Goal: Information Seeking & Learning: Understand process/instructions

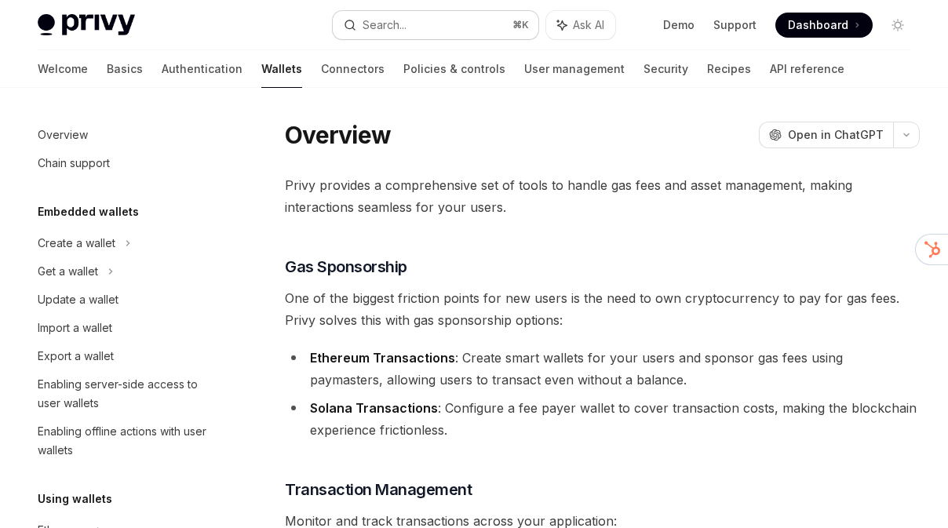
click at [388, 29] on div "Search..." at bounding box center [384, 25] width 44 height 19
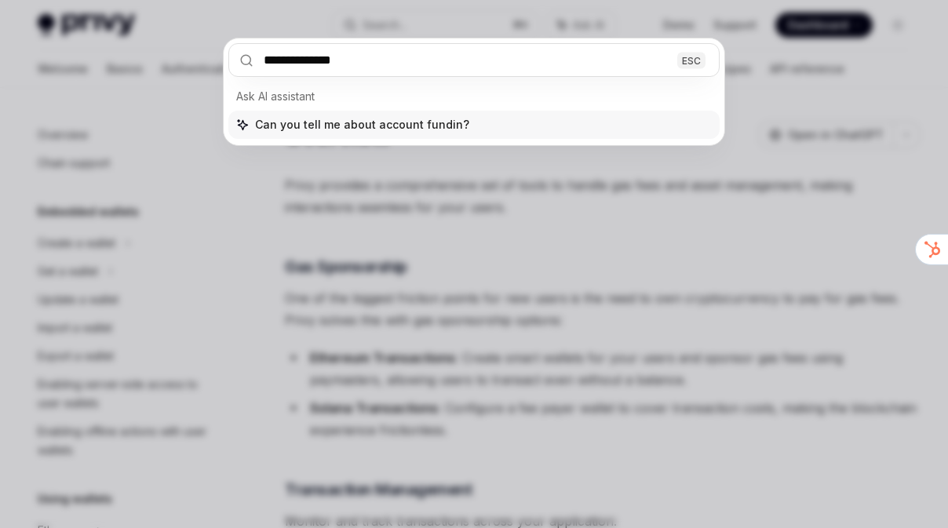
type input "**********"
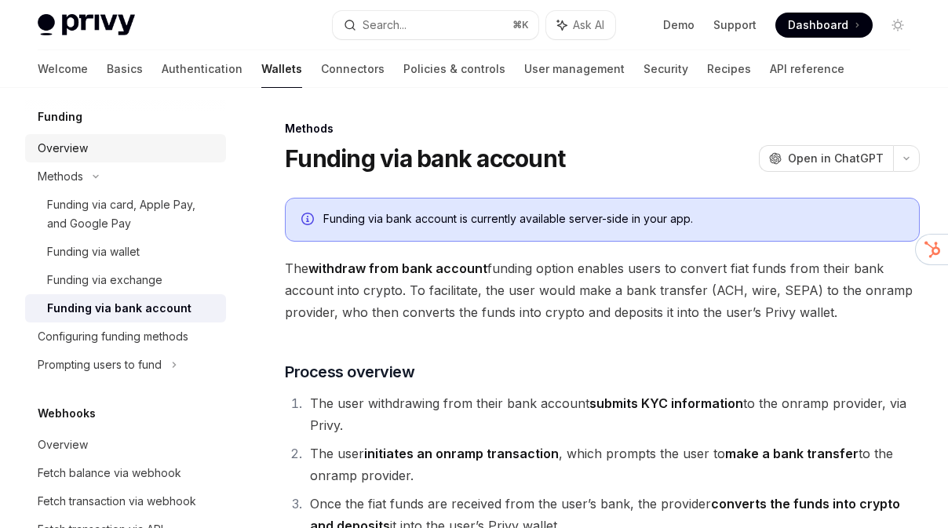
click at [78, 146] on div "Overview" at bounding box center [63, 148] width 50 height 19
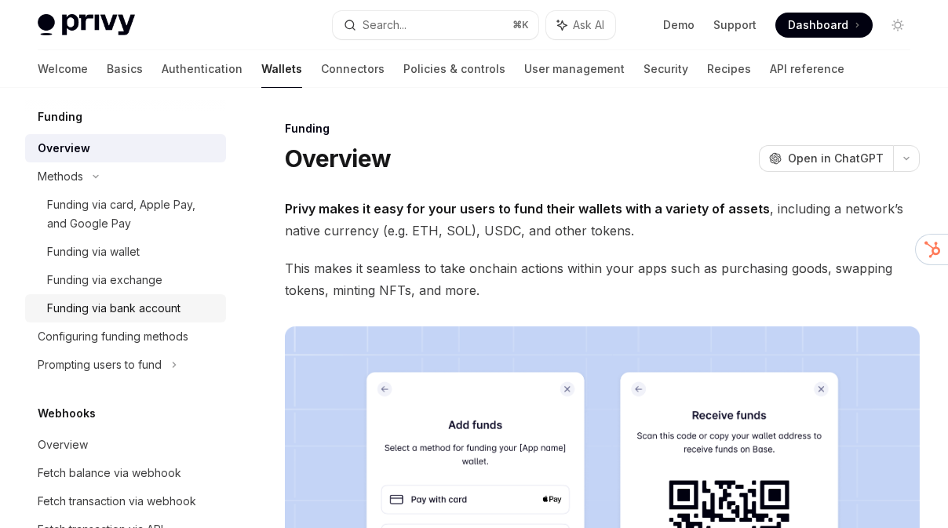
click at [133, 306] on div "Funding via bank account" at bounding box center [113, 308] width 133 height 19
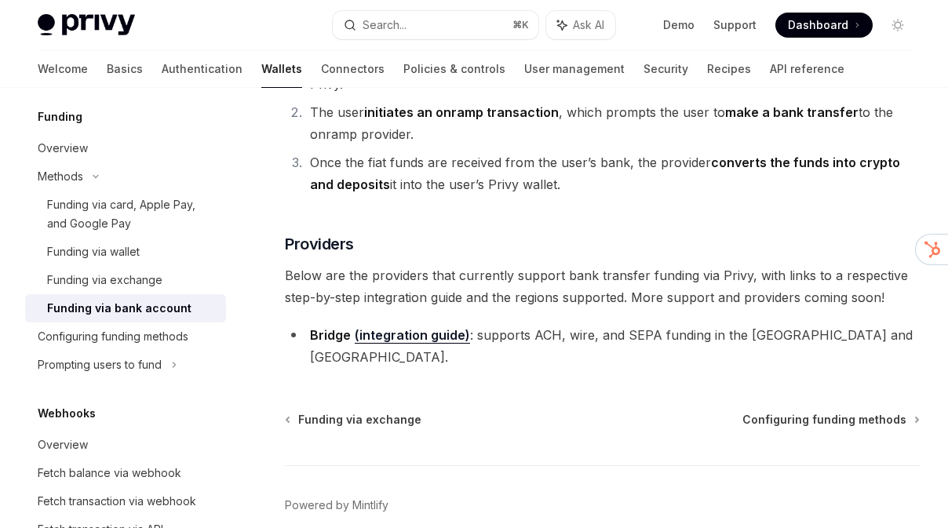
scroll to position [392, 0]
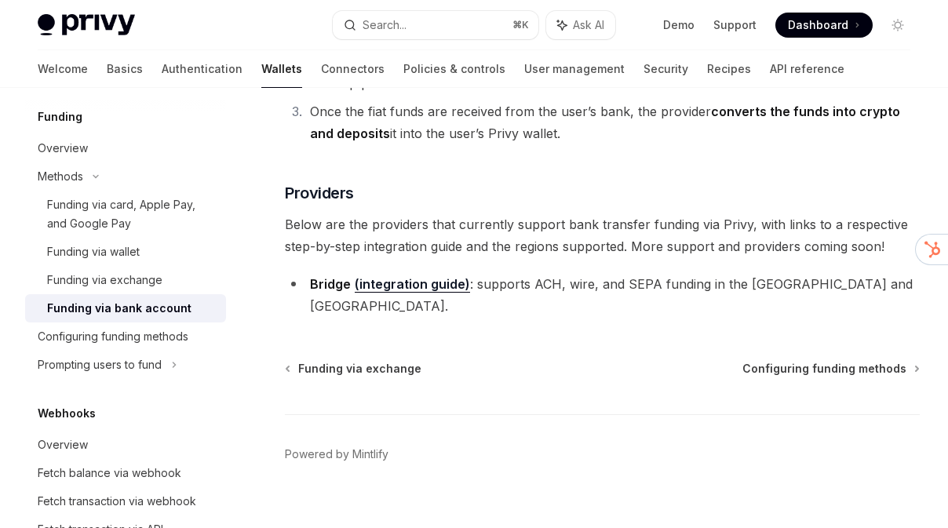
click at [384, 290] on link "(integration guide)" at bounding box center [412, 284] width 115 height 16
type textarea "*"
